Goal: Information Seeking & Learning: Learn about a topic

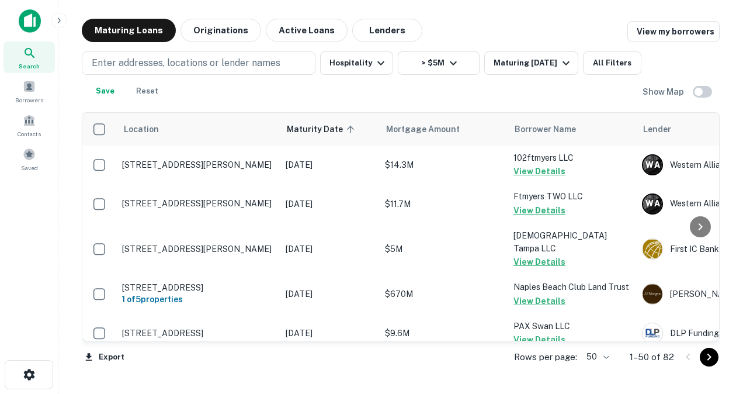
click at [29, 55] on icon at bounding box center [30, 53] width 14 height 14
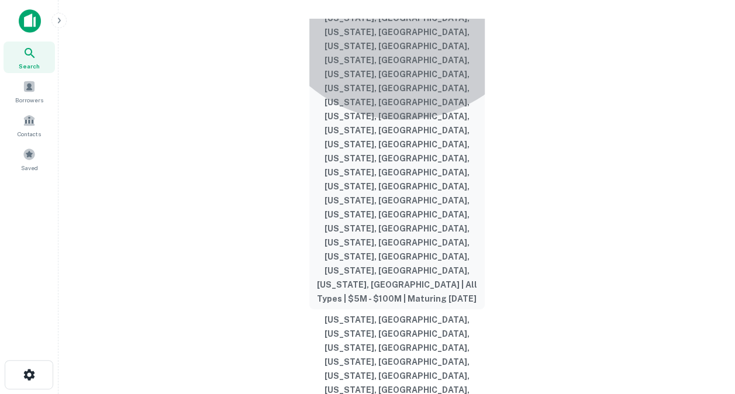
click at [402, 185] on button "[US_STATE], [GEOGRAPHIC_DATA], [US_STATE], [GEOGRAPHIC_DATA], [US_STATE], [GEOG…" at bounding box center [396, 102] width 175 height 414
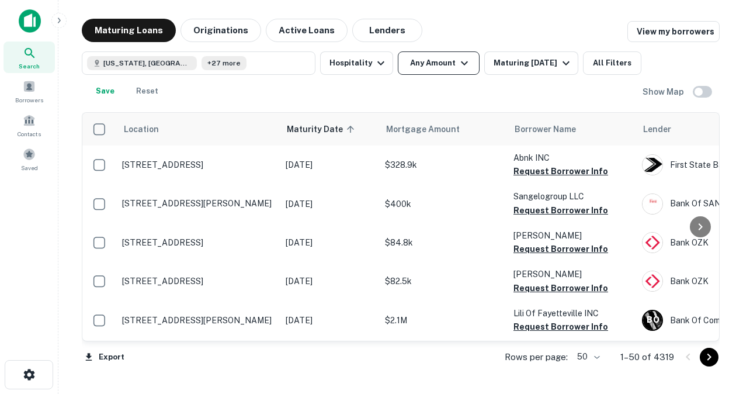
click at [447, 74] on button "Any Amount" at bounding box center [439, 62] width 82 height 23
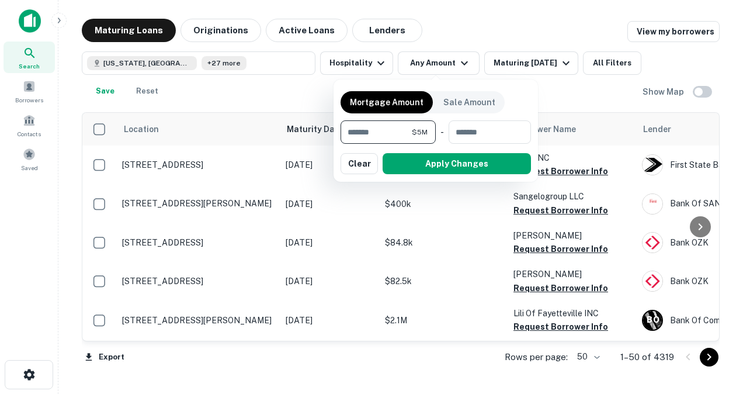
type input "*******"
type input "*********"
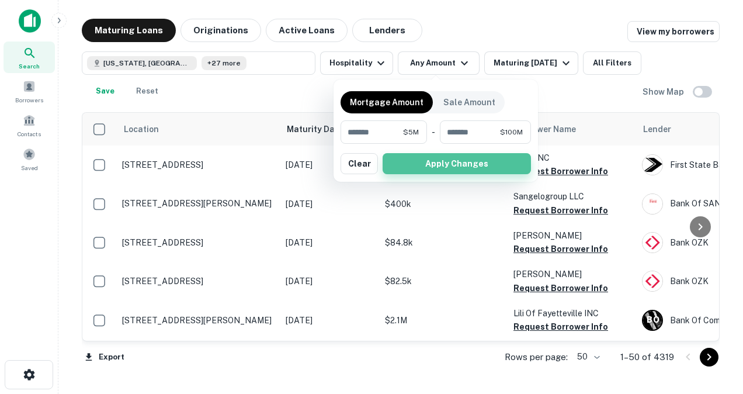
click at [442, 167] on button "Apply Changes" at bounding box center [457, 163] width 148 height 21
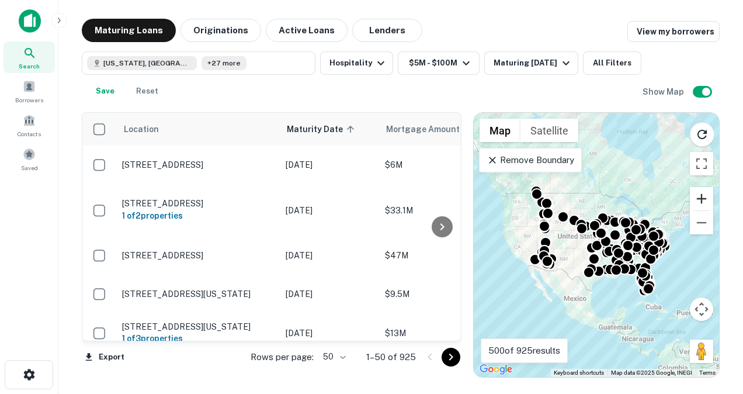
click at [708, 194] on button "Zoom in" at bounding box center [701, 198] width 23 height 23
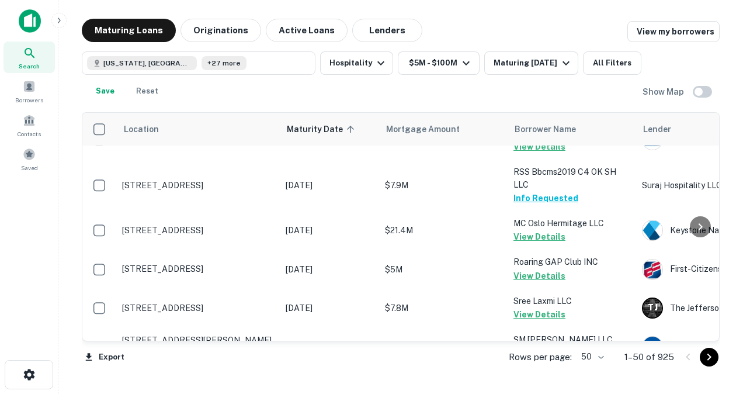
scroll to position [271, 0]
click at [602, 357] on body "Search Borrowers Contacts Saved Maturing Loans Originations Active Loans Lender…" at bounding box center [371, 197] width 743 height 394
click at [595, 368] on li "100" at bounding box center [593, 369] width 34 height 21
type input "***"
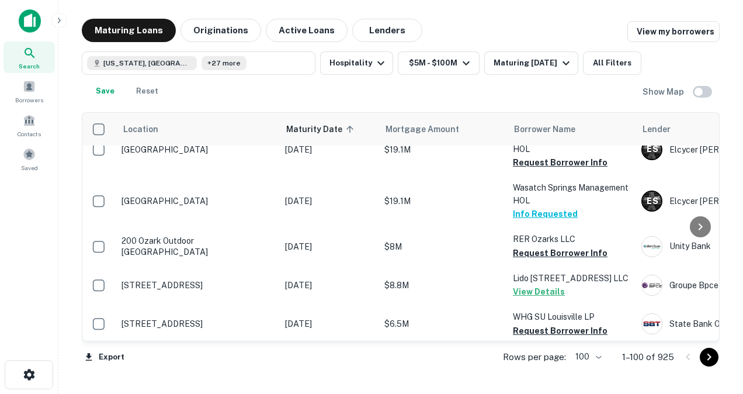
scroll to position [3583, 1]
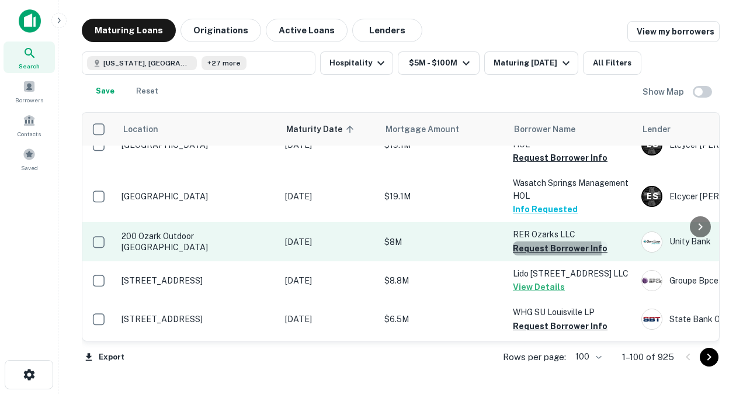
click at [524, 241] on button "Request Borrower Info" at bounding box center [560, 248] width 95 height 14
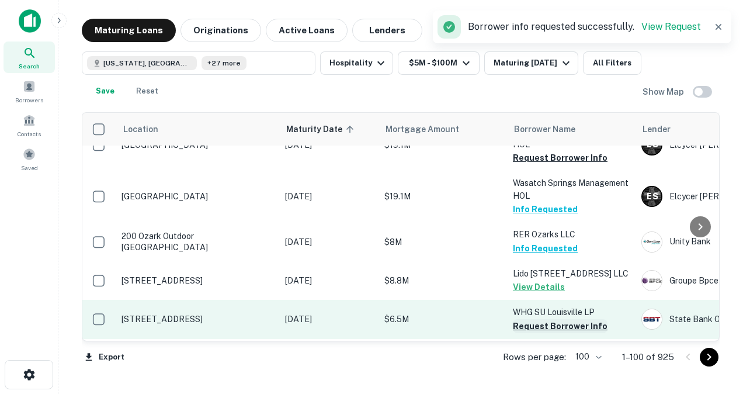
click at [521, 319] on button "Request Borrower Info" at bounding box center [560, 326] width 95 height 14
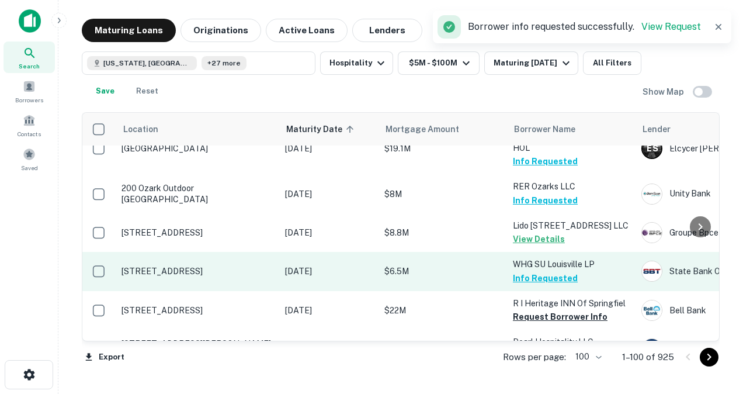
scroll to position [3645, 1]
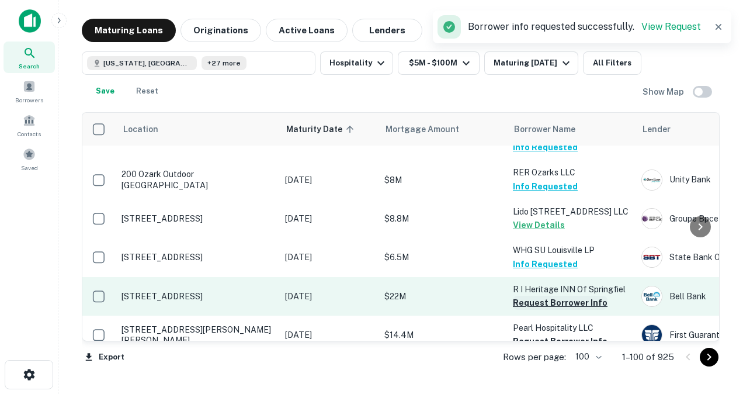
click at [520, 296] on button "Request Borrower Info" at bounding box center [560, 303] width 95 height 14
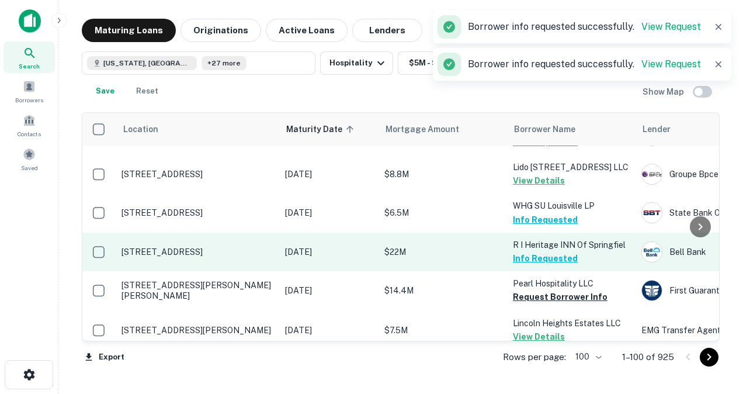
scroll to position [3704, 1]
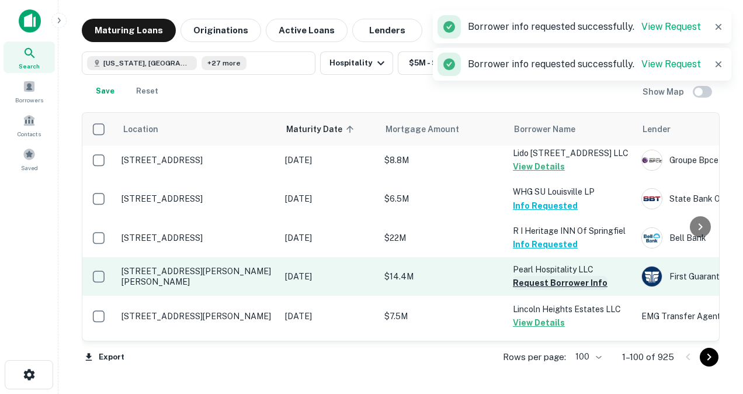
click at [520, 276] on button "Request Borrower Info" at bounding box center [560, 283] width 95 height 14
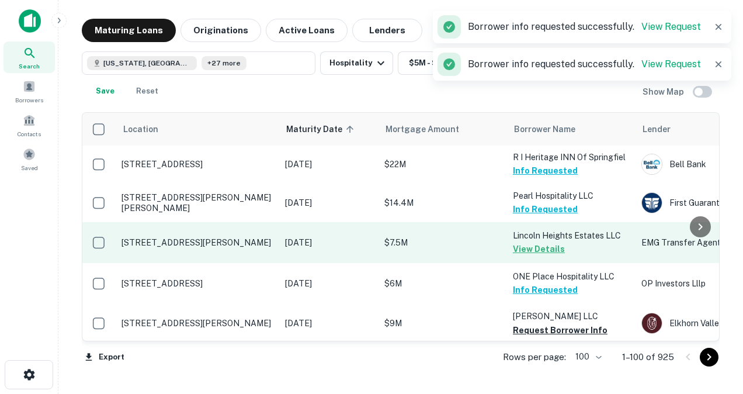
scroll to position [3806, 1]
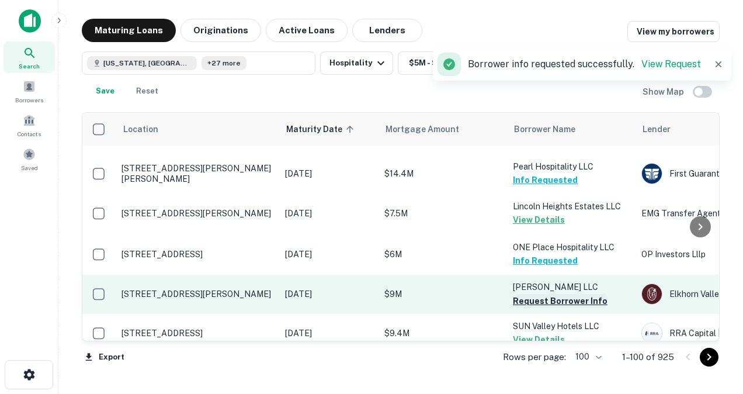
click at [520, 294] on button "Request Borrower Info" at bounding box center [560, 301] width 95 height 14
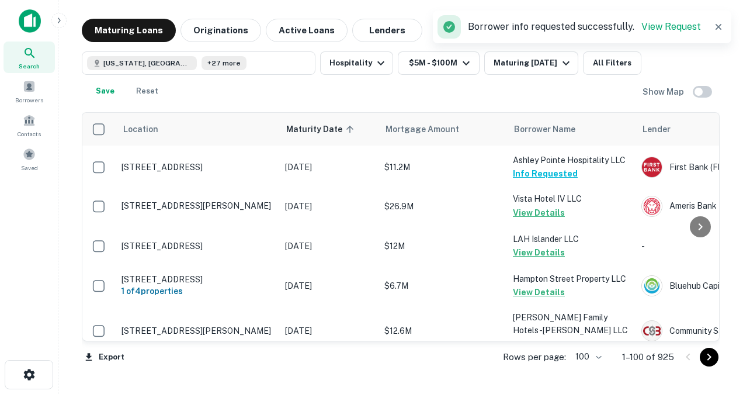
scroll to position [4045, 1]
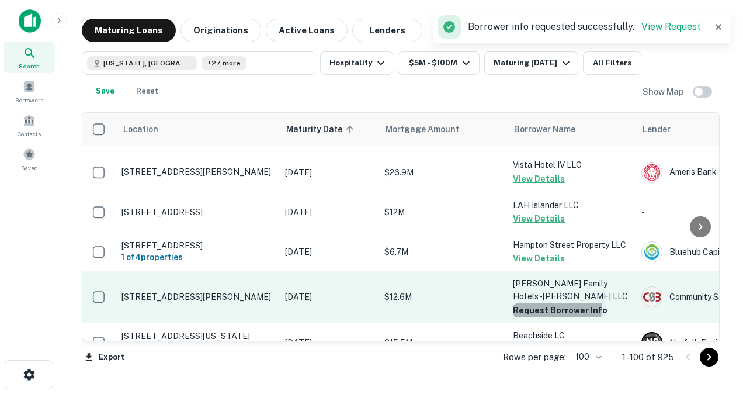
click at [515, 303] on button "Request Borrower Info" at bounding box center [560, 310] width 95 height 14
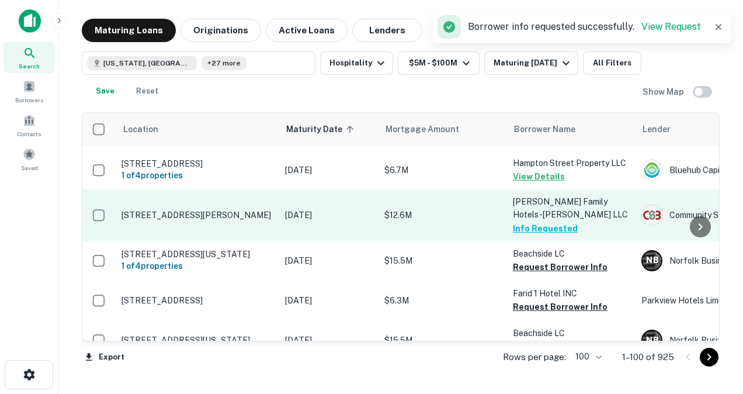
scroll to position [4128, 1]
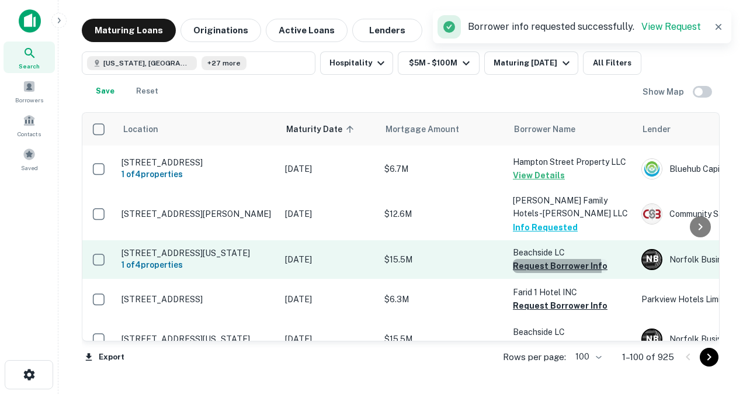
click at [527, 259] on button "Request Borrower Info" at bounding box center [560, 266] width 95 height 14
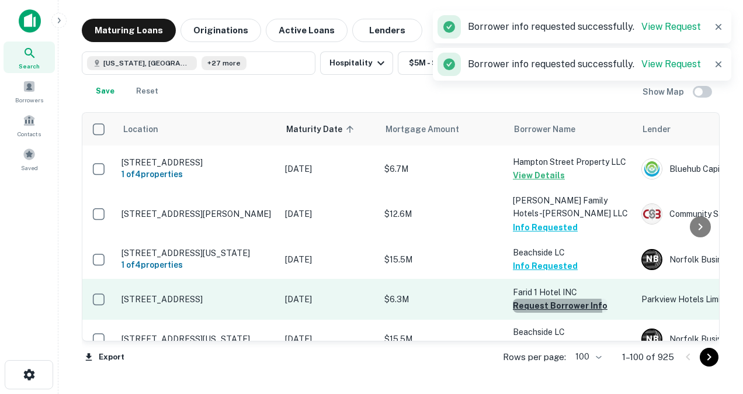
click at [524, 299] on button "Request Borrower Info" at bounding box center [560, 306] width 95 height 14
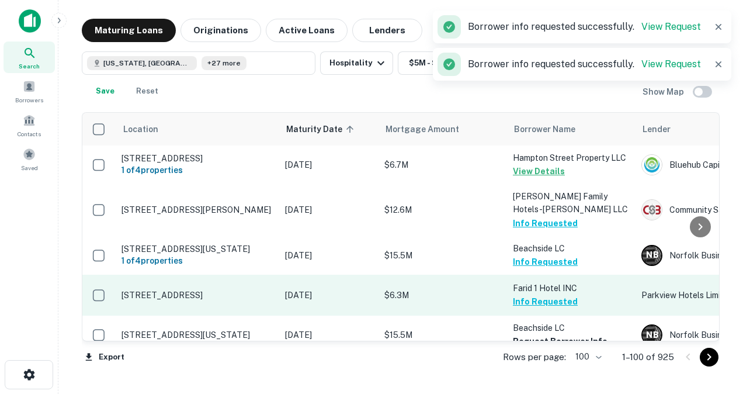
scroll to position [4132, 1]
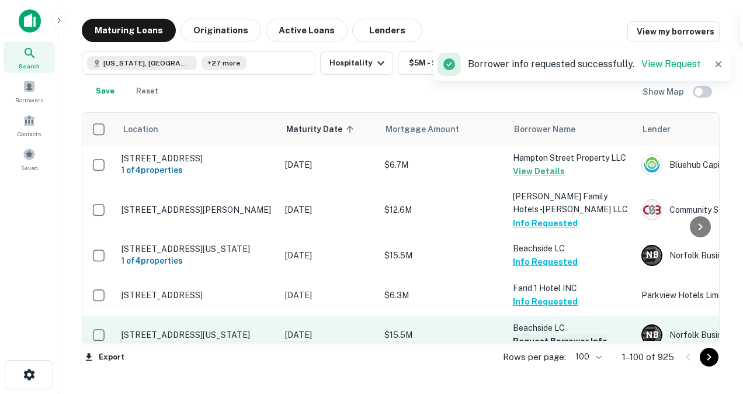
click at [522, 334] on button "Request Borrower Info" at bounding box center [560, 341] width 95 height 14
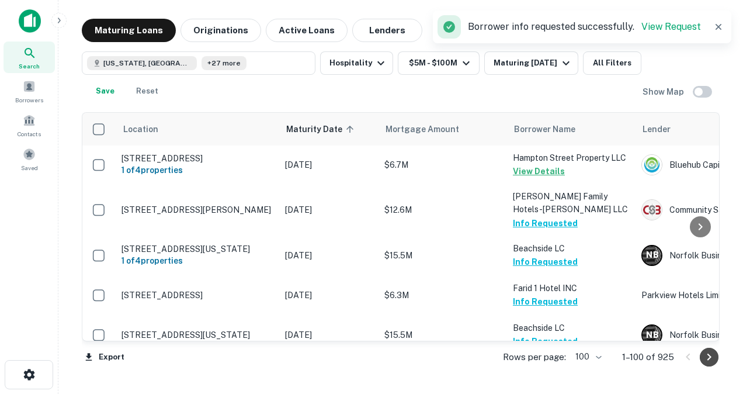
click at [713, 359] on icon "Go to next page" at bounding box center [710, 357] width 14 height 14
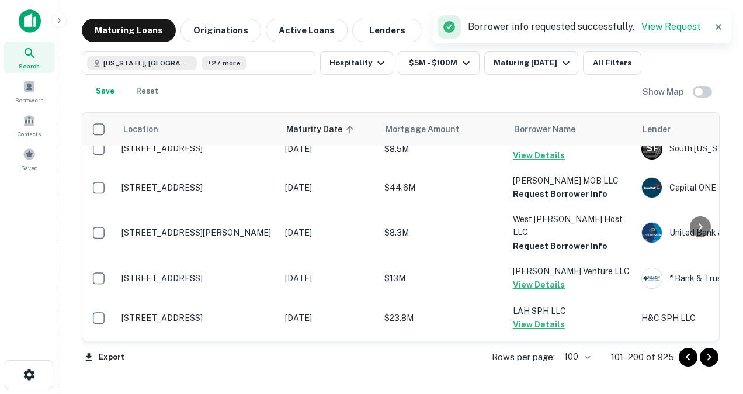
scroll to position [96, 1]
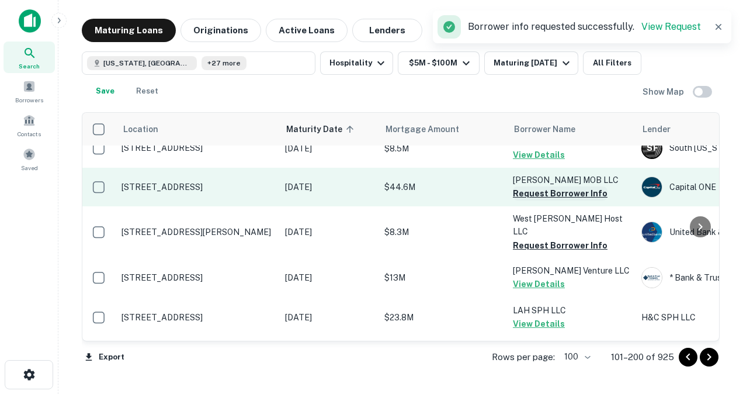
click at [552, 194] on button "Request Borrower Info" at bounding box center [560, 193] width 95 height 14
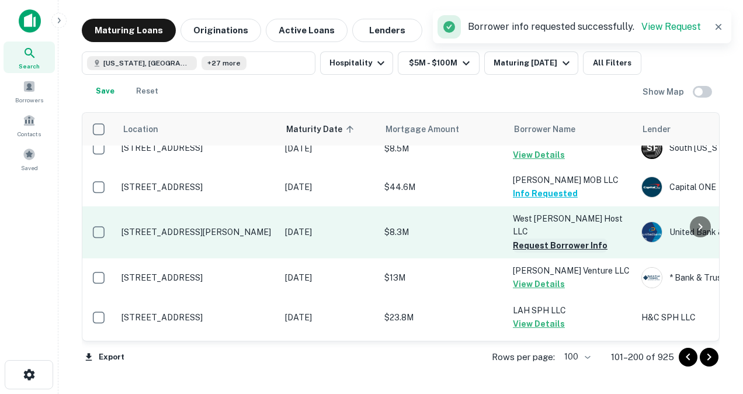
click at [525, 238] on button "Request Borrower Info" at bounding box center [560, 245] width 95 height 14
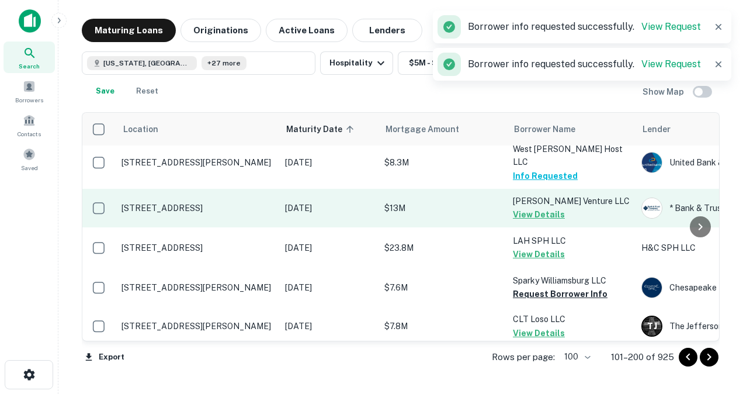
scroll to position [171, 1]
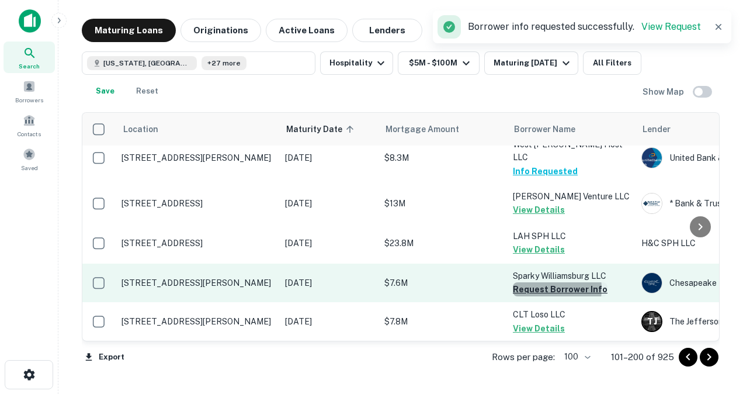
click at [537, 282] on button "Request Borrower Info" at bounding box center [560, 289] width 95 height 14
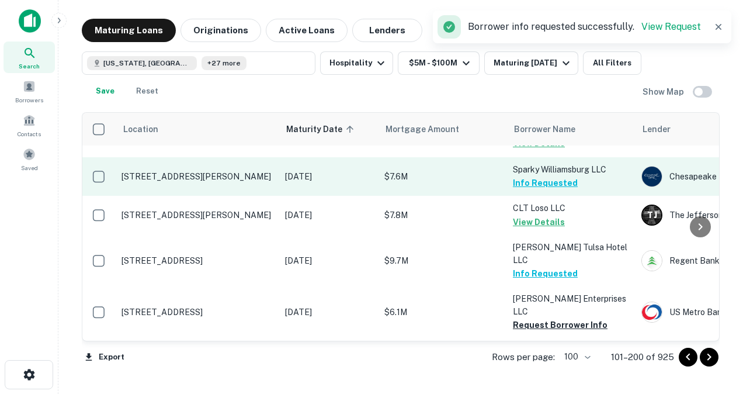
scroll to position [278, 1]
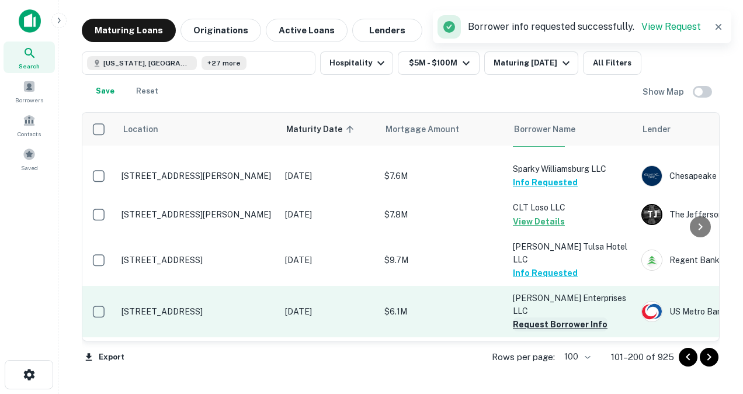
click at [523, 317] on button "Request Borrower Info" at bounding box center [560, 324] width 95 height 14
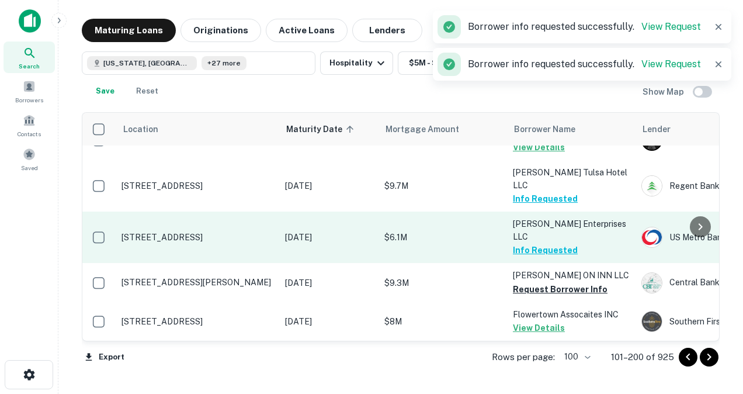
scroll to position [352, 1]
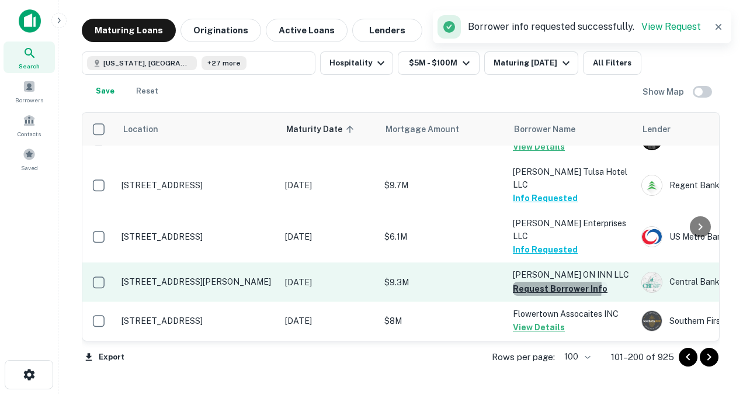
click at [518, 282] on button "Request Borrower Info" at bounding box center [560, 289] width 95 height 14
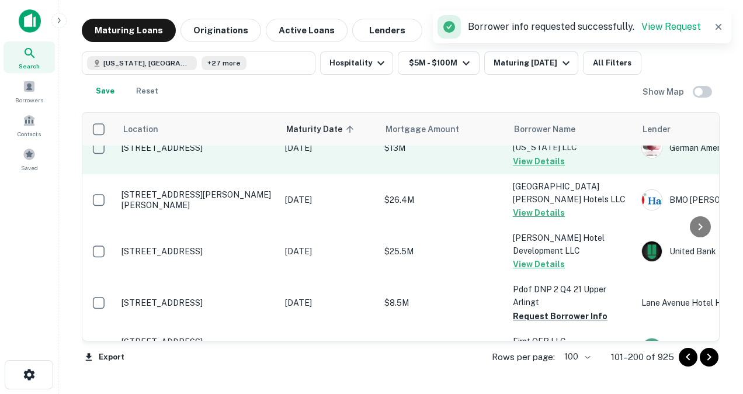
scroll to position [572, 1]
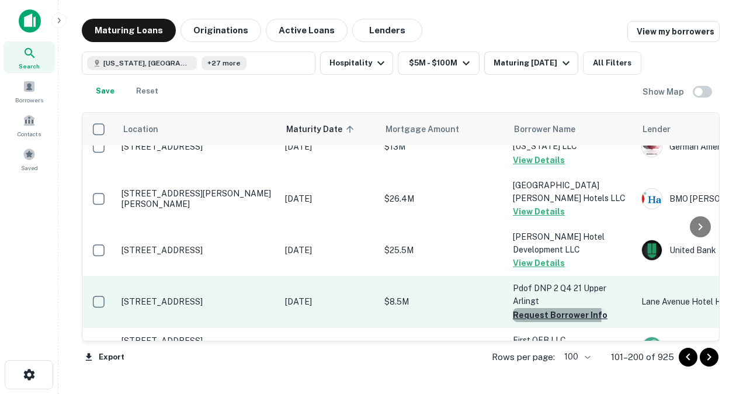
click at [534, 308] on button "Request Borrower Info" at bounding box center [560, 315] width 95 height 14
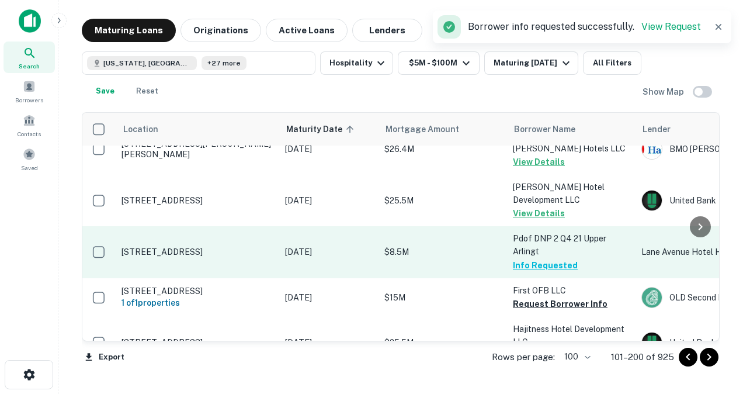
scroll to position [622, 1]
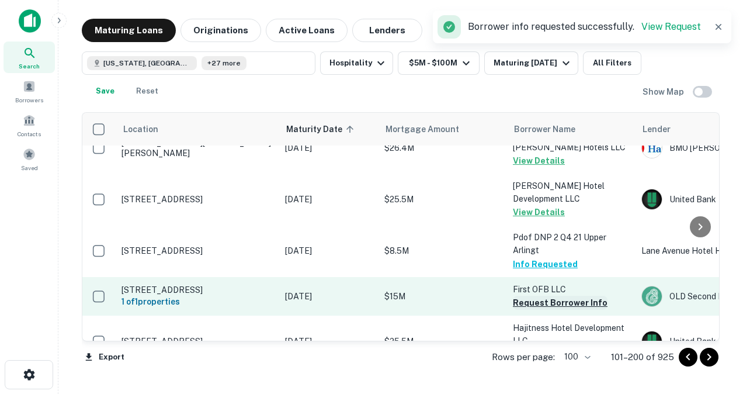
click at [531, 296] on button "Request Borrower Info" at bounding box center [560, 303] width 95 height 14
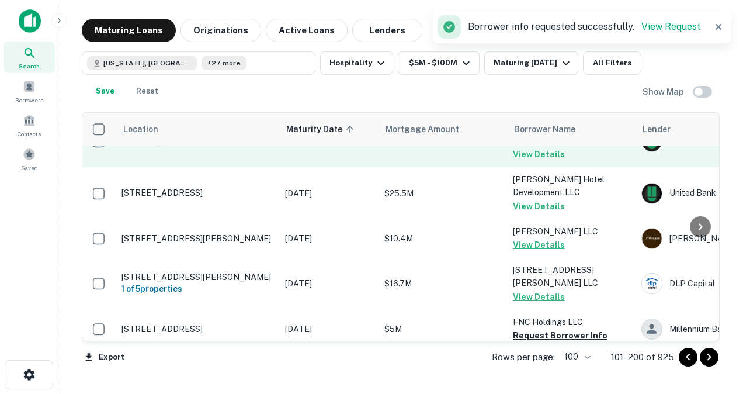
scroll to position [822, 1]
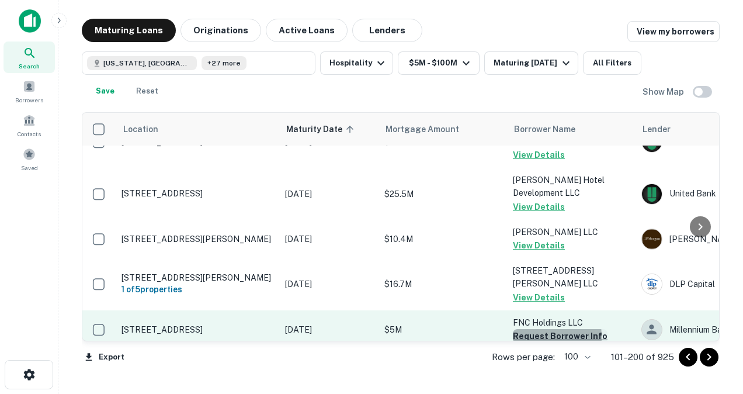
click at [528, 329] on button "Request Borrower Info" at bounding box center [560, 336] width 95 height 14
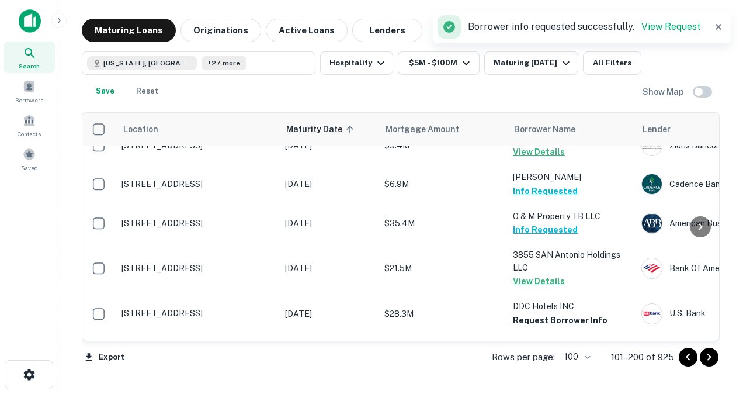
scroll to position [1045, 1]
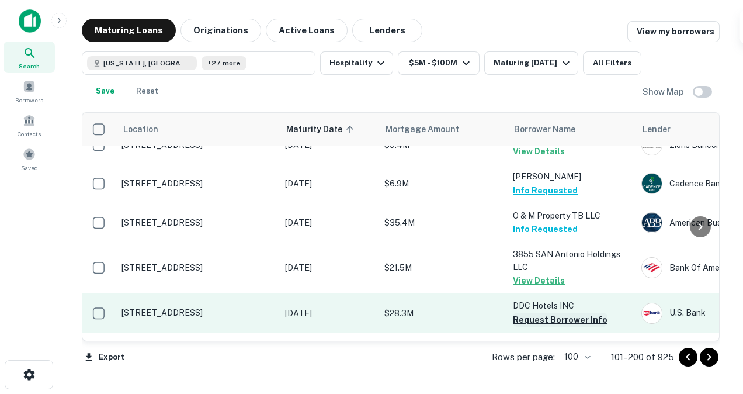
click at [524, 313] on button "Request Borrower Info" at bounding box center [560, 320] width 95 height 14
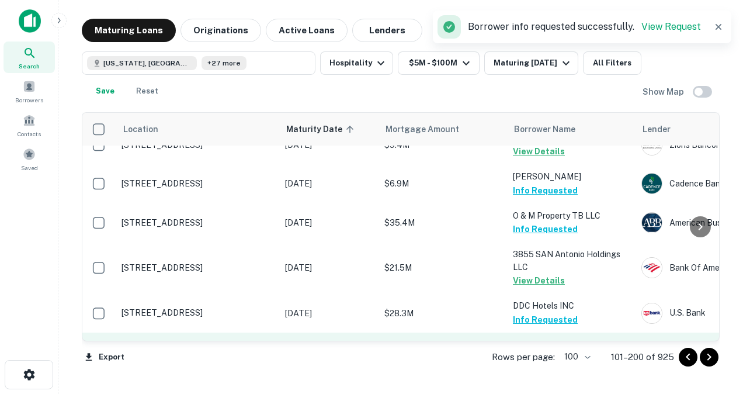
click at [520, 351] on button "Request Borrower Info" at bounding box center [560, 358] width 95 height 14
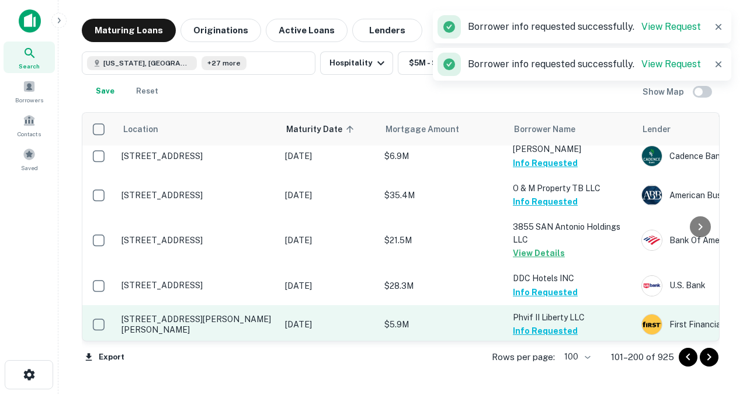
scroll to position [1072, 1]
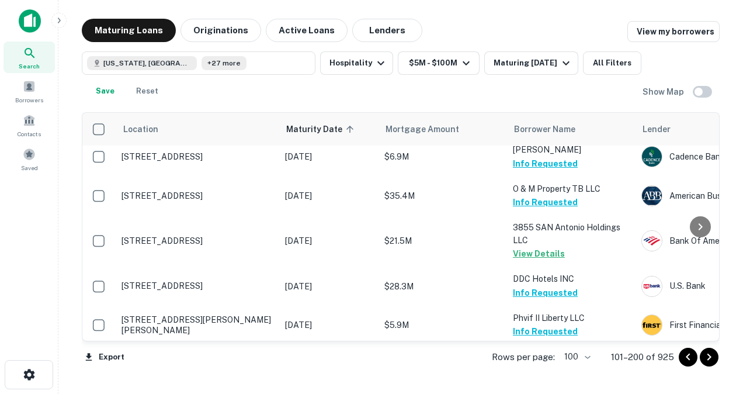
click at [530, 364] on button "Request Borrower Info" at bounding box center [560, 371] width 95 height 14
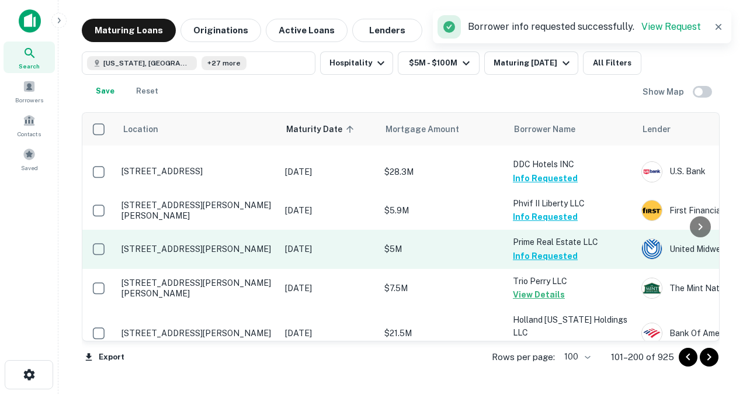
scroll to position [1187, 1]
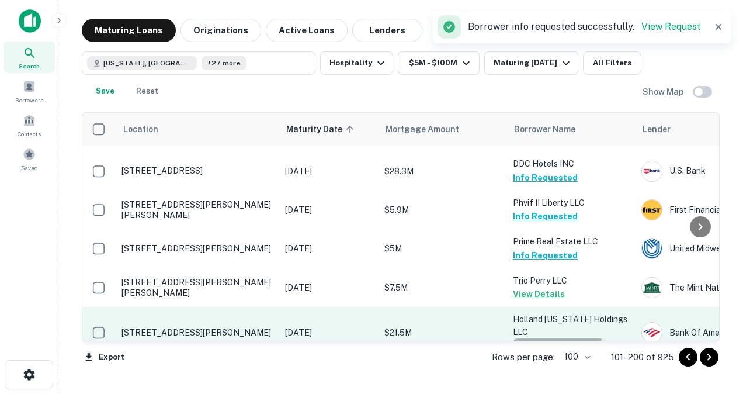
click at [518, 338] on button "Request Borrower Info" at bounding box center [560, 345] width 95 height 14
